Goal: Task Accomplishment & Management: Complete application form

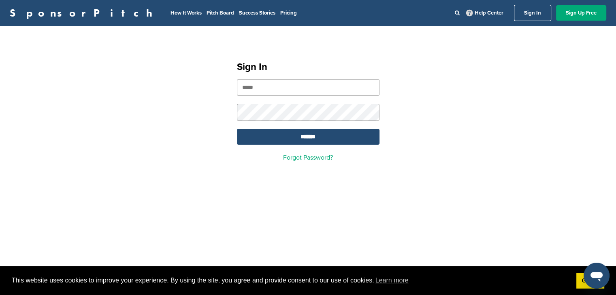
click at [278, 88] on input "email" at bounding box center [308, 87] width 142 height 17
type input "**********"
click at [237, 129] on input "*******" at bounding box center [308, 137] width 142 height 16
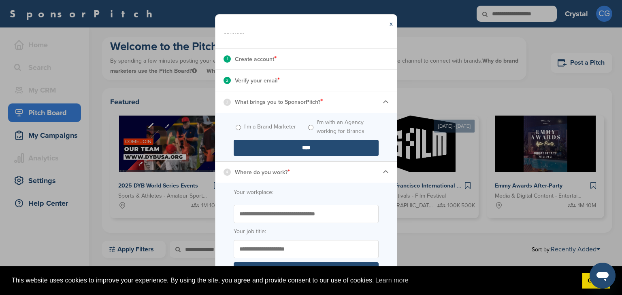
scroll to position [115, 0]
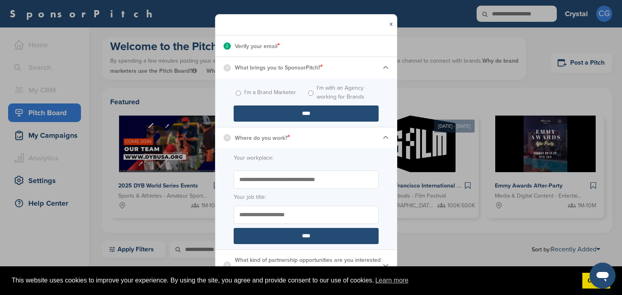
click at [236, 90] on span "I'm a Brand Marketer" at bounding box center [270, 93] width 72 height 18
click at [275, 114] on input "****" at bounding box center [306, 114] width 145 height 16
click at [382, 67] on img at bounding box center [385, 68] width 6 height 6
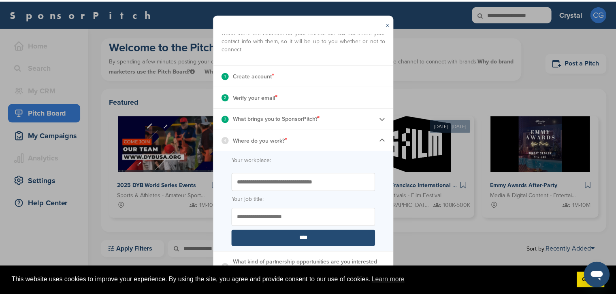
scroll to position [67, 0]
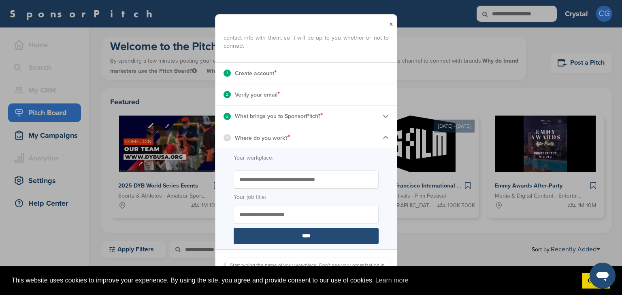
click at [339, 176] on input "Start typing the name of your workplace. Don’t see your organization in the dro…" at bounding box center [306, 180] width 145 height 18
click at [389, 23] on div "x" at bounding box center [390, 24] width 11 height 19
click at [390, 24] on link "x" at bounding box center [390, 24] width 3 height 8
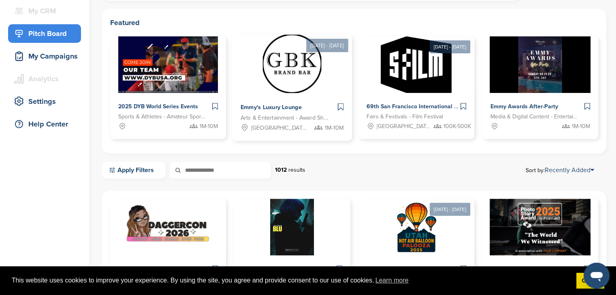
scroll to position [81, 0]
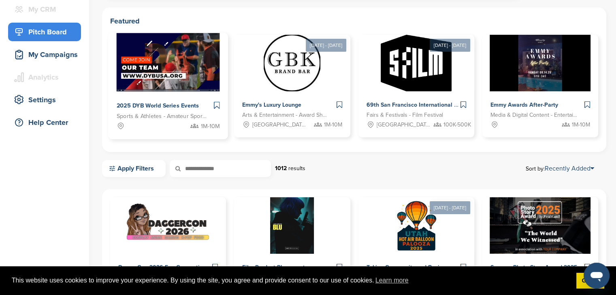
click at [186, 68] on img at bounding box center [167, 62] width 103 height 59
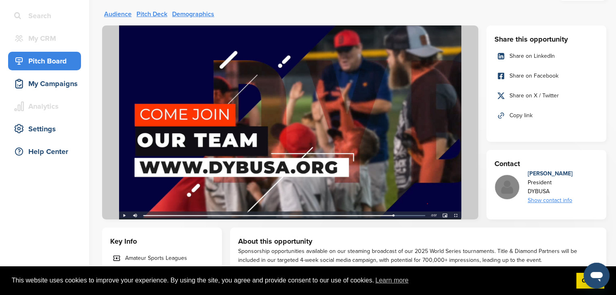
scroll to position [81, 0]
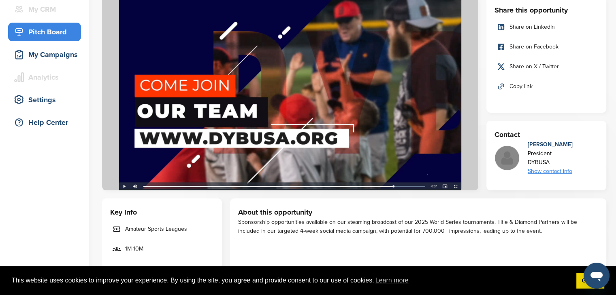
click at [123, 186] on img at bounding box center [290, 93] width 376 height 194
click at [293, 111] on img at bounding box center [290, 93] width 376 height 194
click at [122, 186] on img at bounding box center [290, 93] width 376 height 194
click at [278, 128] on img at bounding box center [290, 93] width 376 height 194
drag, startPoint x: 278, startPoint y: 128, endPoint x: 264, endPoint y: 140, distance: 17.8
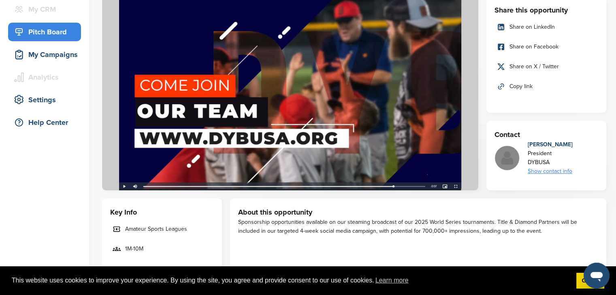
click at [264, 140] on img at bounding box center [290, 93] width 376 height 194
click at [123, 185] on img at bounding box center [290, 93] width 376 height 194
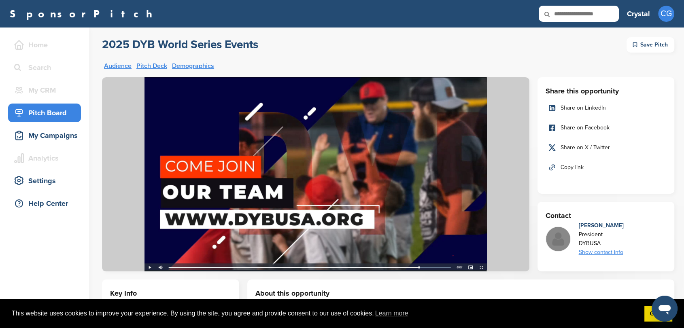
scroll to position [0, 0]
click at [188, 64] on link "Demographics" at bounding box center [193, 66] width 42 height 6
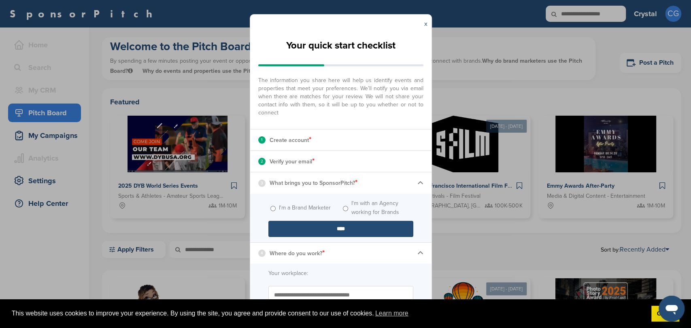
click at [425, 24] on link "x" at bounding box center [425, 24] width 3 height 8
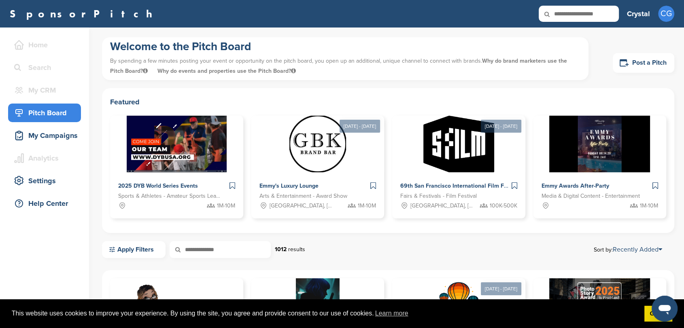
click at [577, 15] on input "text" at bounding box center [579, 14] width 80 height 16
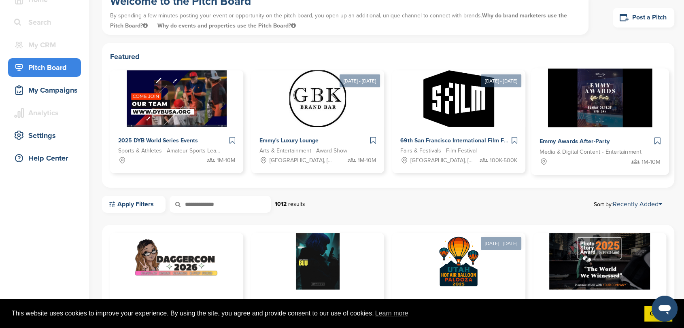
scroll to position [180, 0]
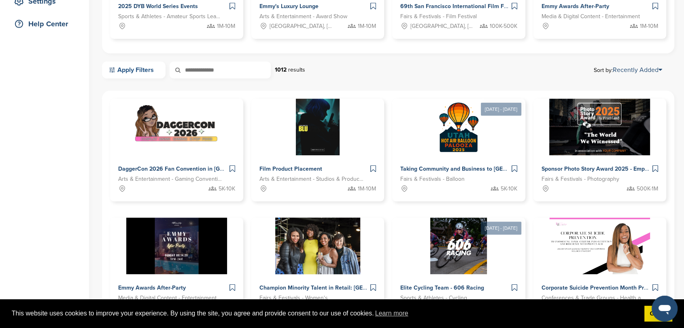
click at [121, 72] on link "Apply Filters" at bounding box center [134, 70] width 64 height 17
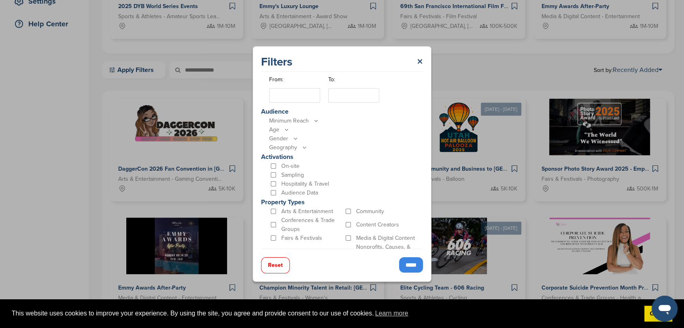
click at [294, 140] on icon at bounding box center [295, 138] width 6 height 7
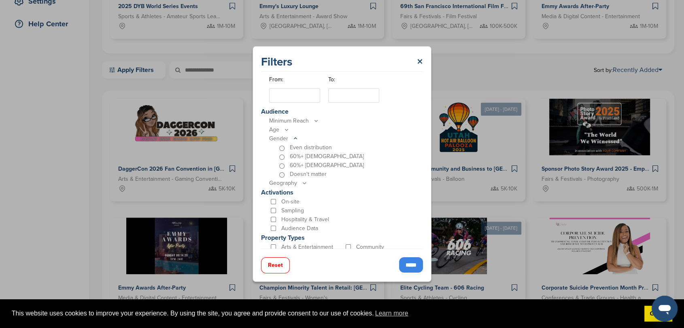
click at [338, 127] on p "Age" at bounding box center [344, 129] width 150 height 9
click at [295, 139] on icon at bounding box center [295, 138] width 6 height 7
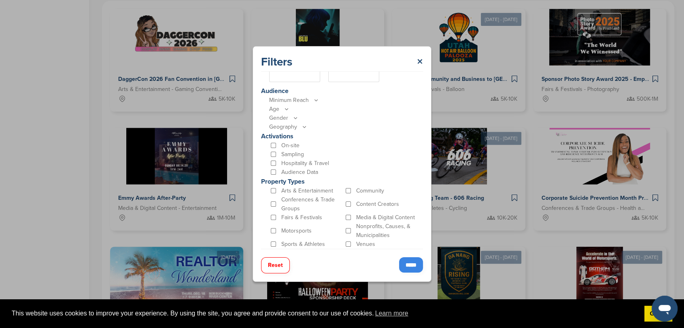
scroll to position [314, 0]
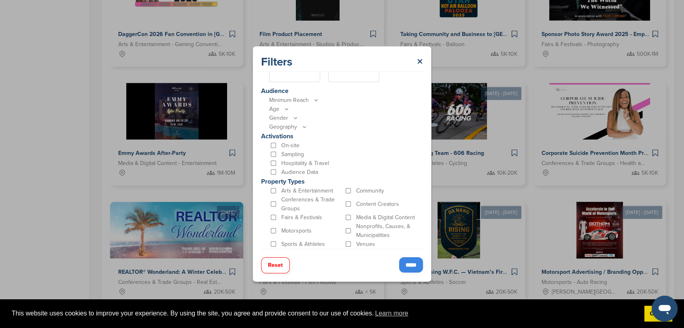
click at [414, 262] on input "*****" at bounding box center [411, 264] width 24 height 15
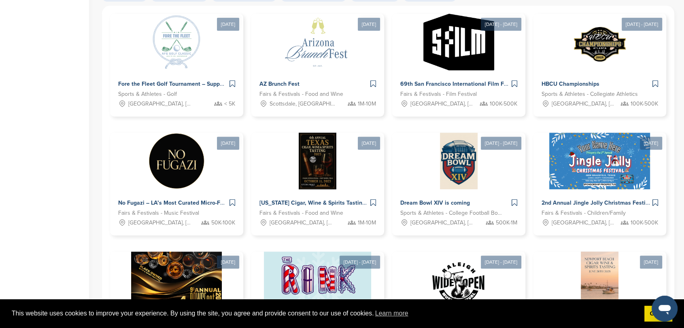
scroll to position [276, 0]
